Goal: Communication & Community: Connect with others

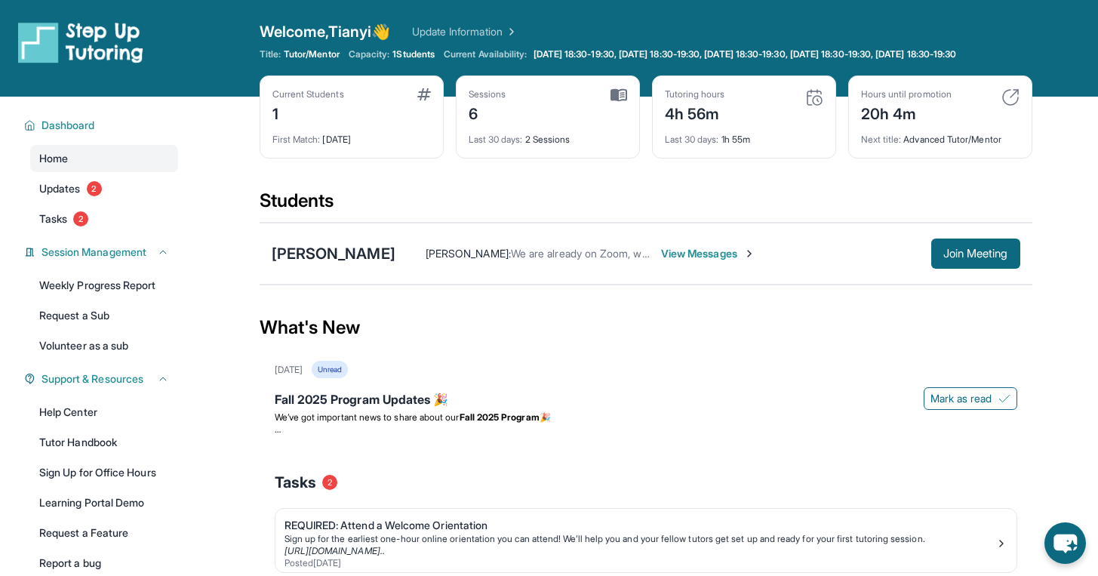
click at [686, 330] on div "What's New" at bounding box center [646, 327] width 773 height 66
click at [958, 258] on span "Join Meeting" at bounding box center [975, 253] width 65 height 9
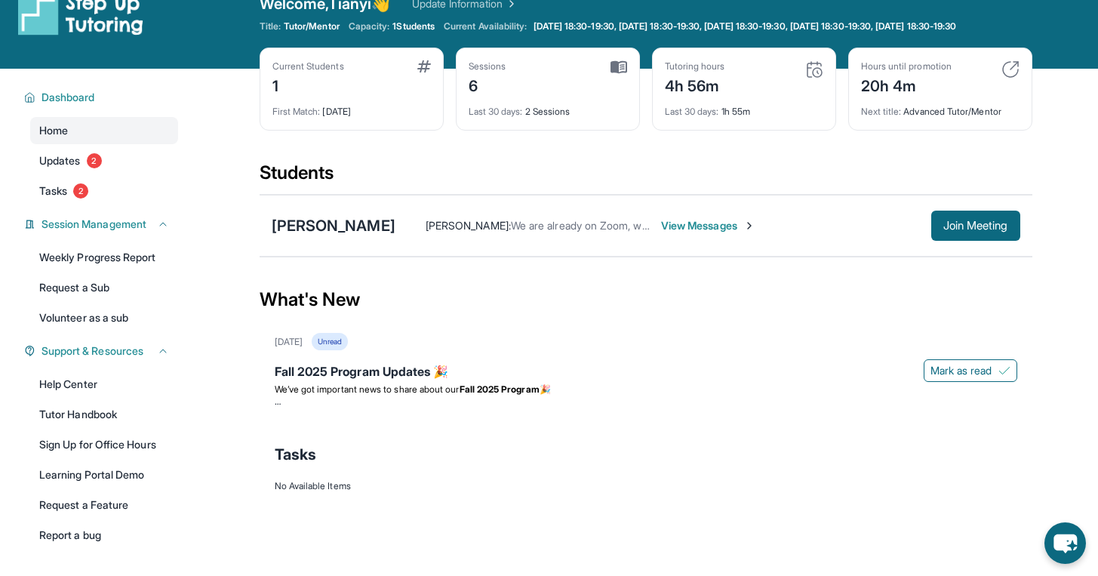
scroll to position [30, 0]
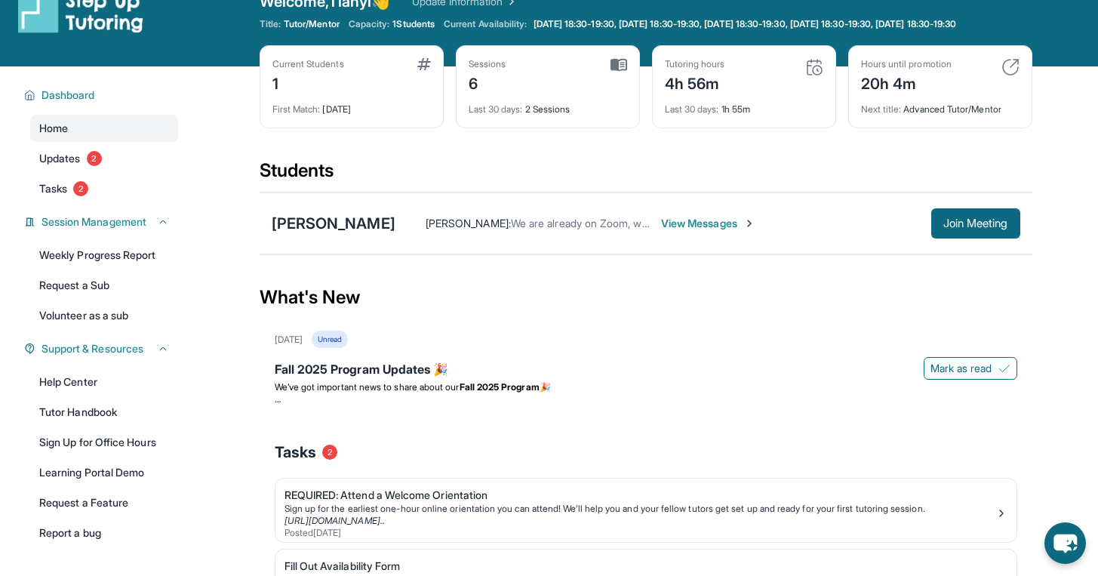
click at [636, 238] on div "[PERSON_NAME] : We are already on Zoom, we agreed [DATE] and [DATE] at 6:30pm -…" at bounding box center [707, 223] width 625 height 30
click at [661, 230] on span "View Messages" at bounding box center [708, 223] width 94 height 15
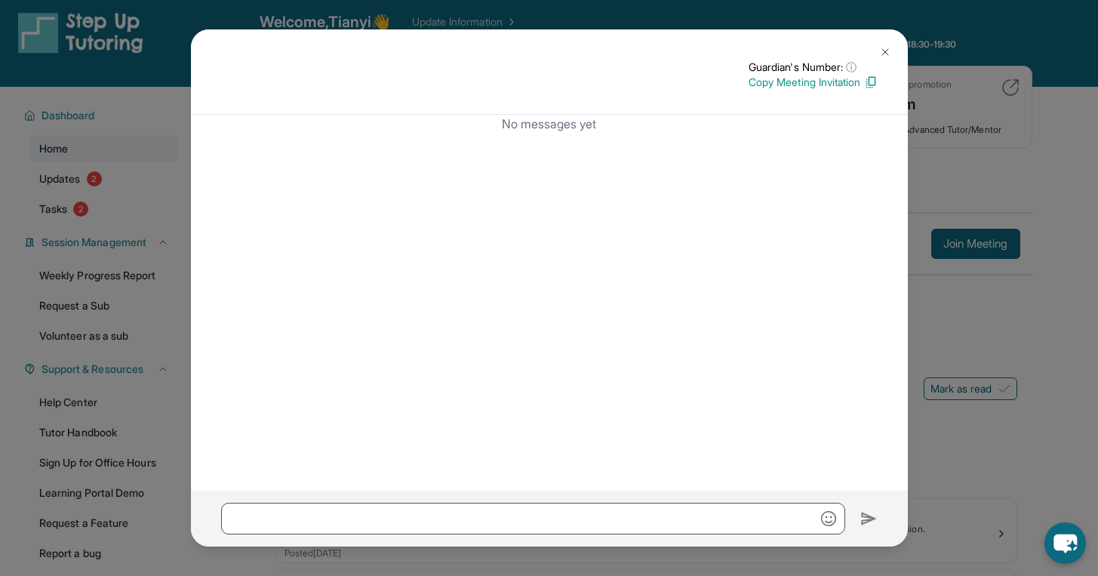
scroll to position [0, 0]
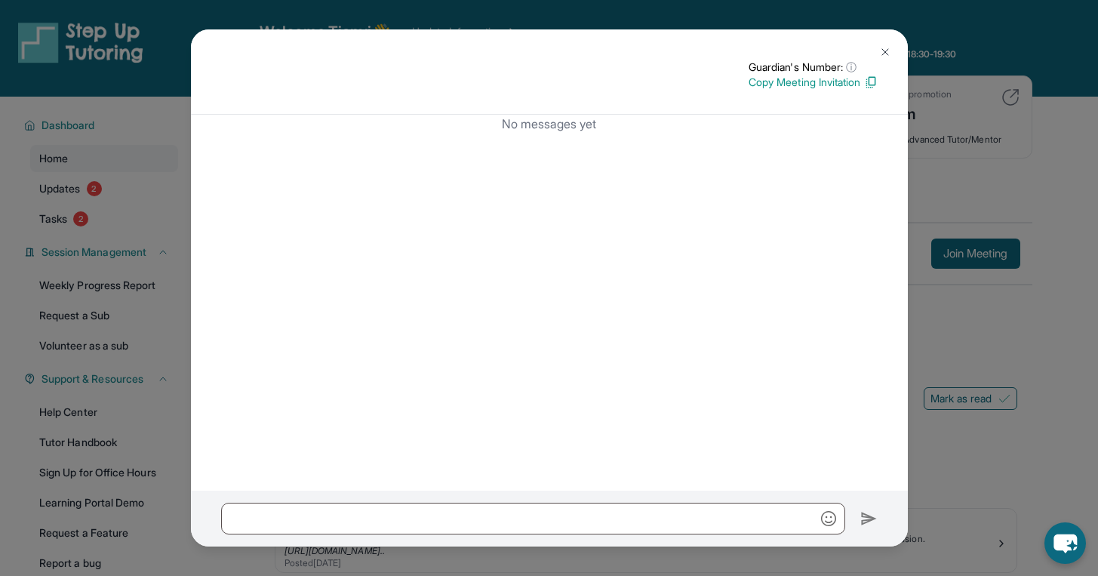
click at [891, 45] on button at bounding box center [885, 52] width 30 height 30
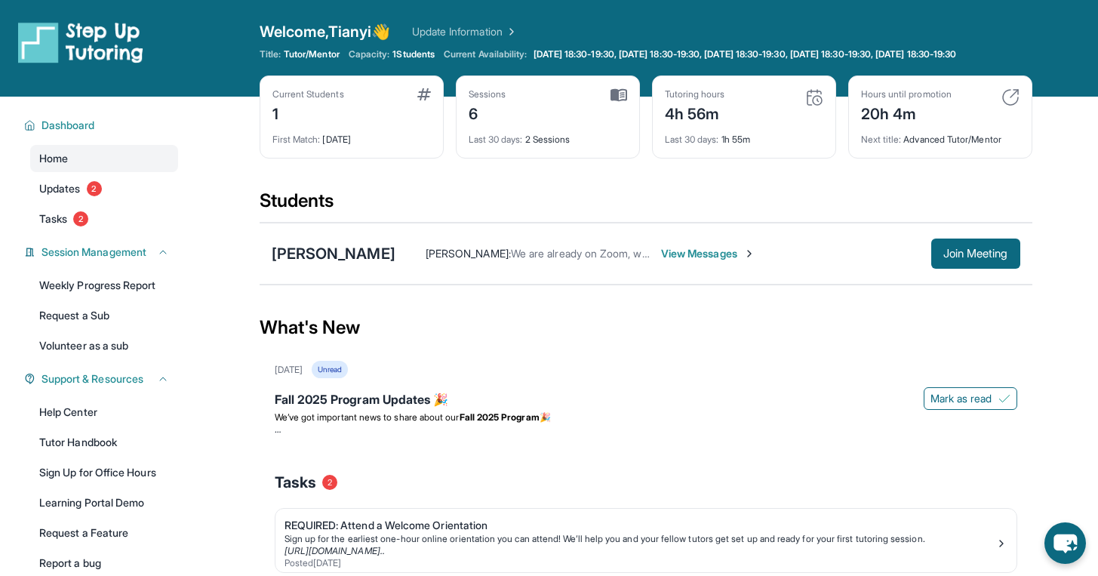
click at [615, 102] on img at bounding box center [619, 95] width 17 height 14
